Goal: Connect with others: Connect with other users

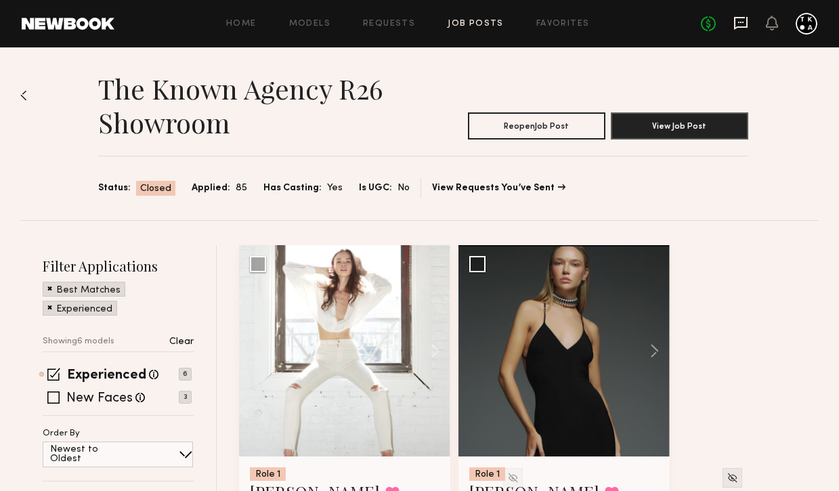
click at [743, 26] on icon at bounding box center [741, 23] width 14 height 13
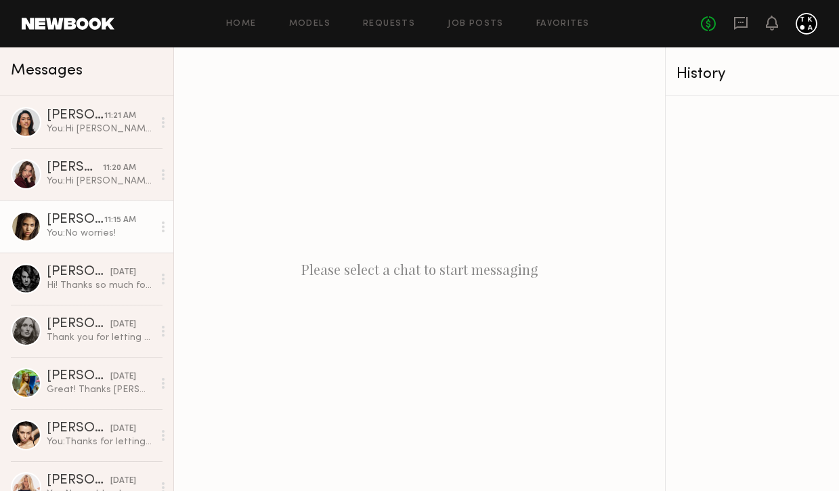
click at [74, 217] on div "[PERSON_NAME]" at bounding box center [76, 220] width 58 height 14
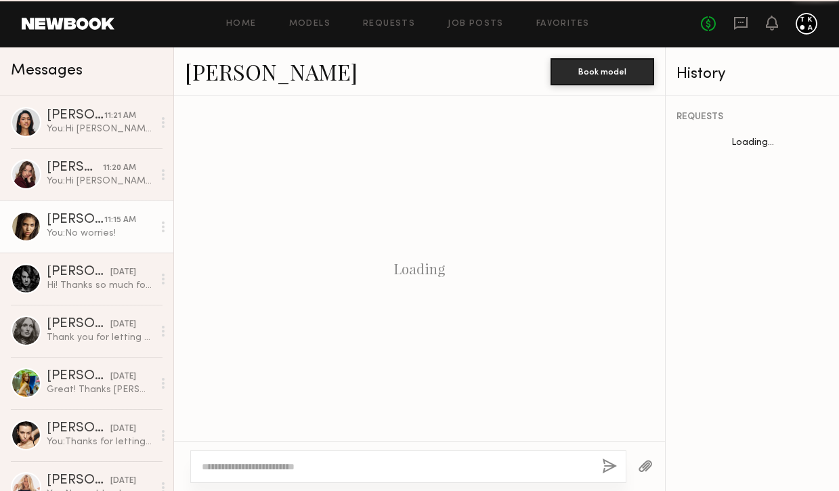
scroll to position [992, 0]
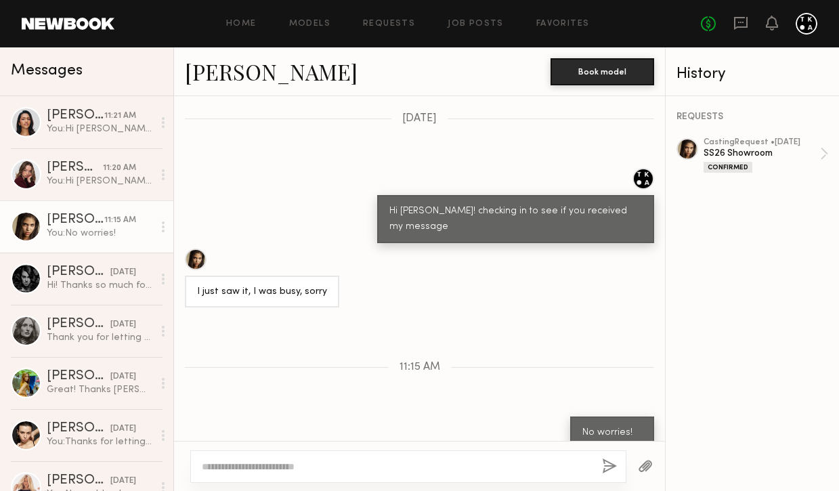
click at [252, 74] on link "[PERSON_NAME]" at bounding box center [271, 71] width 173 height 29
